Goal: Use online tool/utility: Use online tool/utility

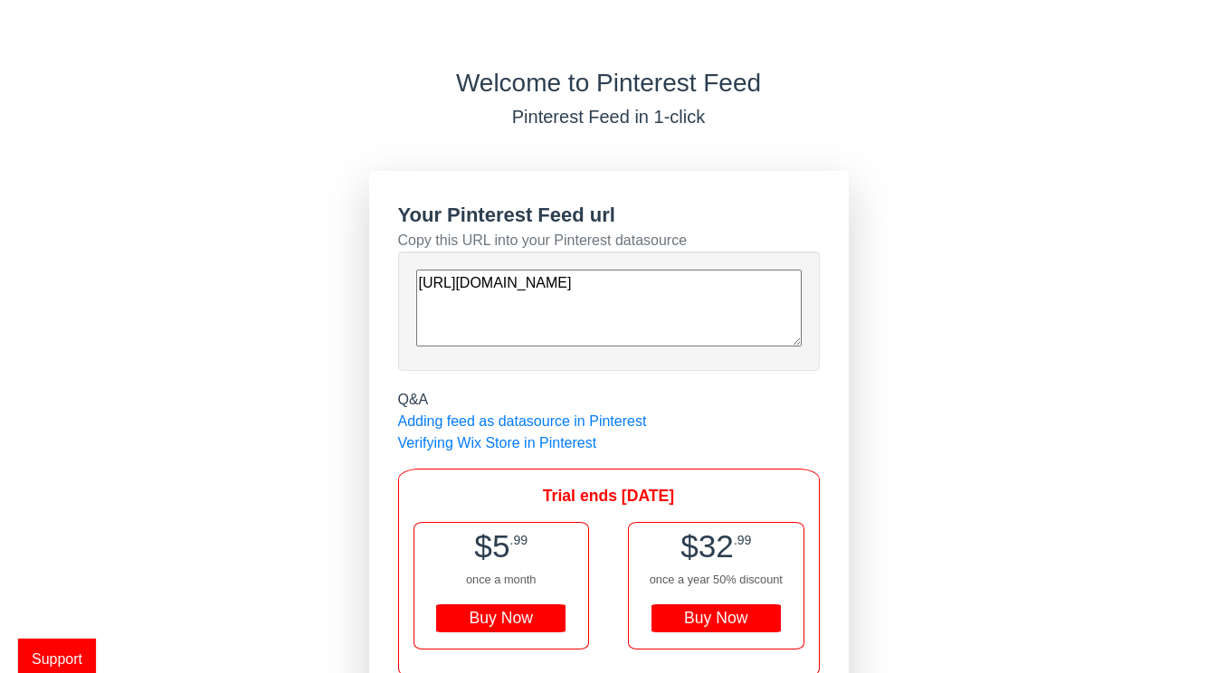
scroll to position [79, 0]
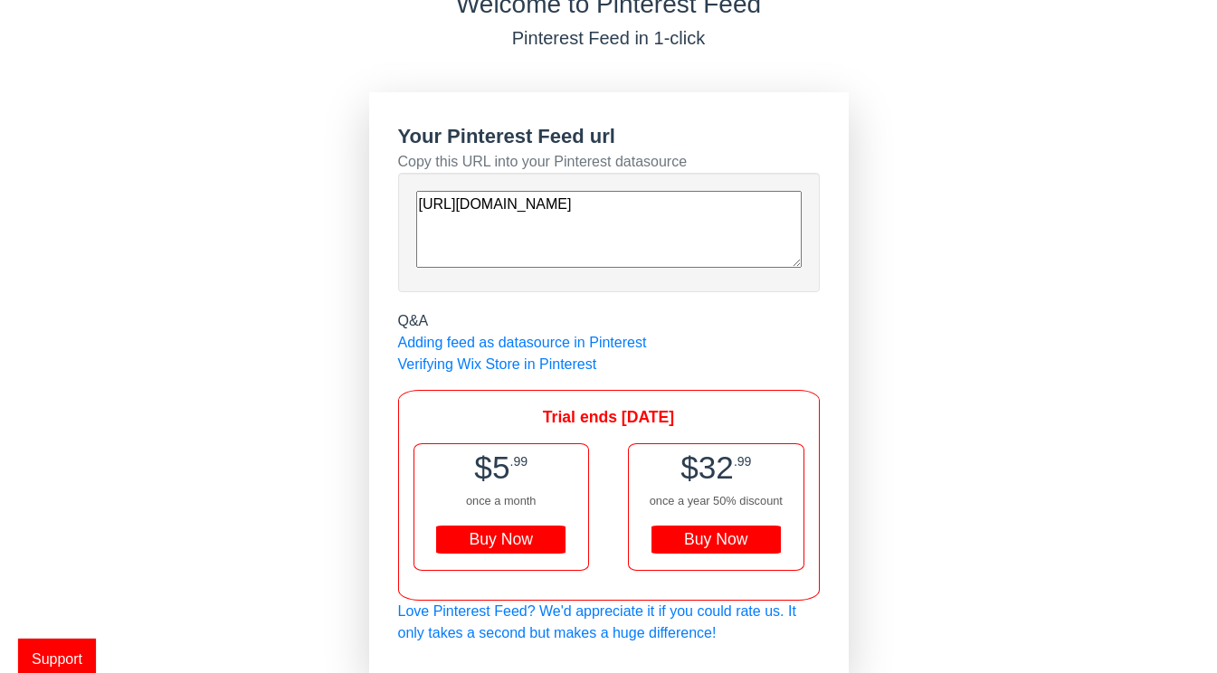
click at [493, 222] on textarea "[URL][DOMAIN_NAME]" at bounding box center [609, 229] width 386 height 77
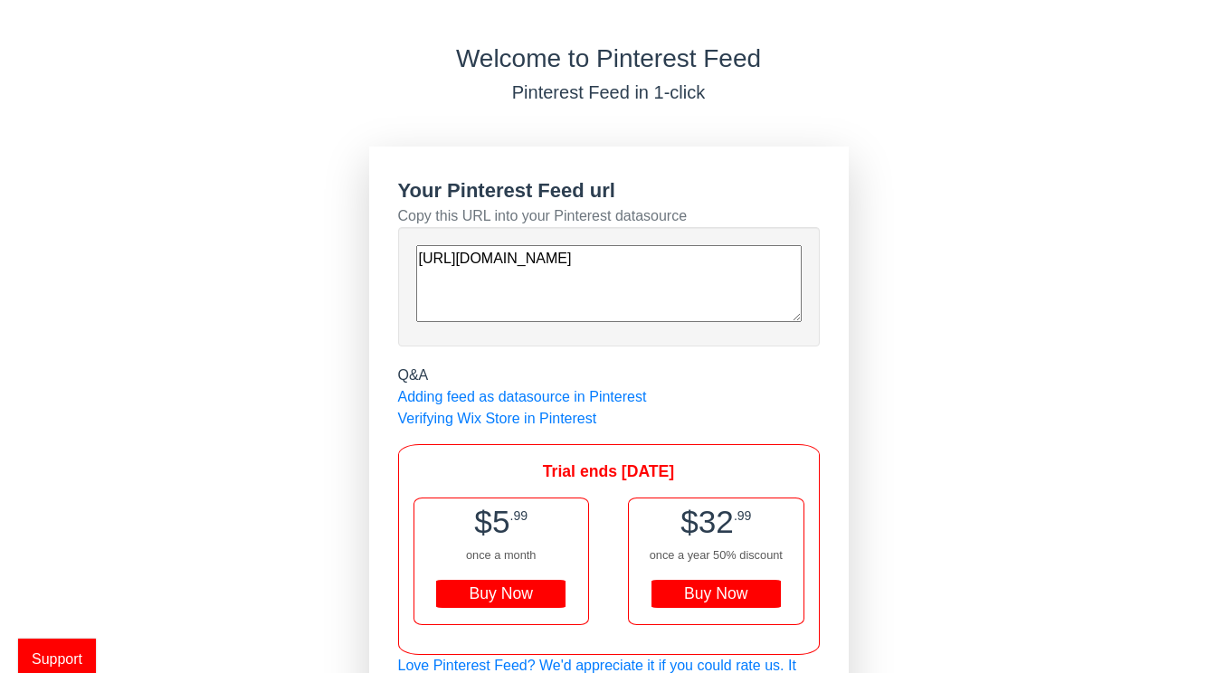
scroll to position [36, 0]
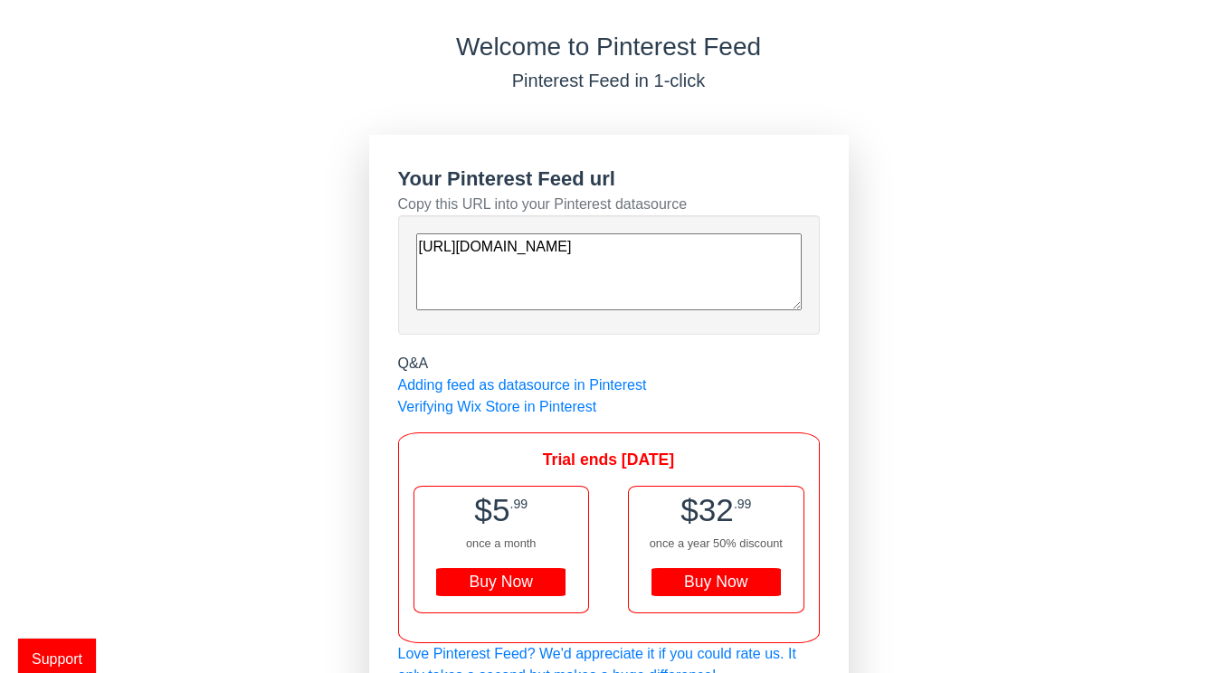
click at [463, 261] on textarea "[URL][DOMAIN_NAME]" at bounding box center [609, 272] width 386 height 77
